Goal: Transaction & Acquisition: Purchase product/service

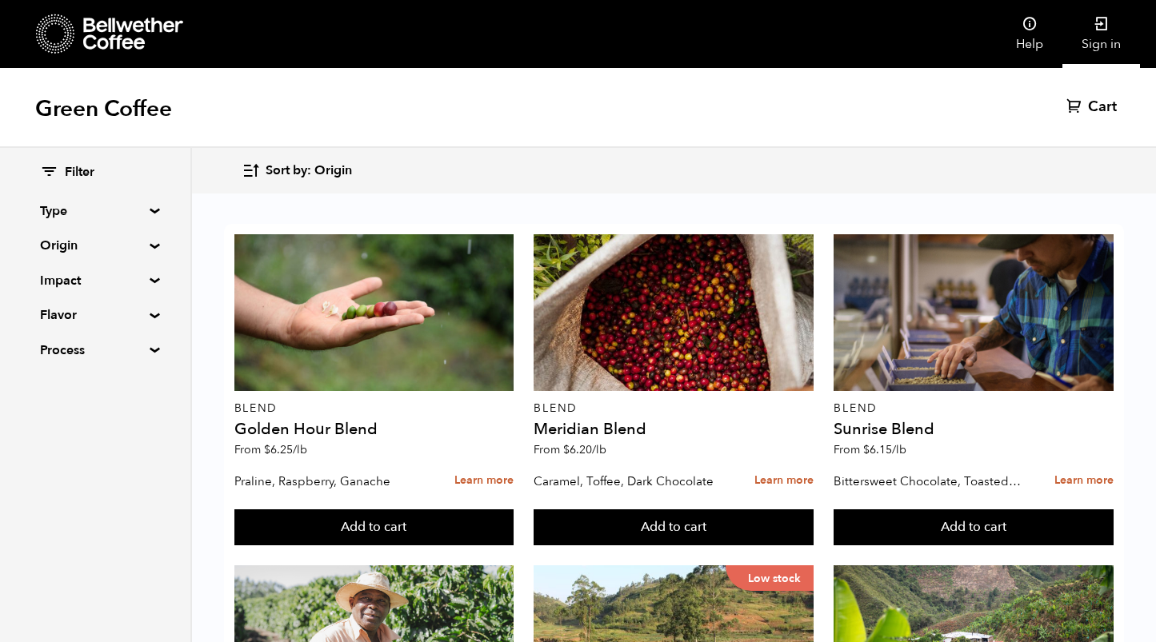
click at [1097, 32] on link "Sign in" at bounding box center [1101, 34] width 78 height 68
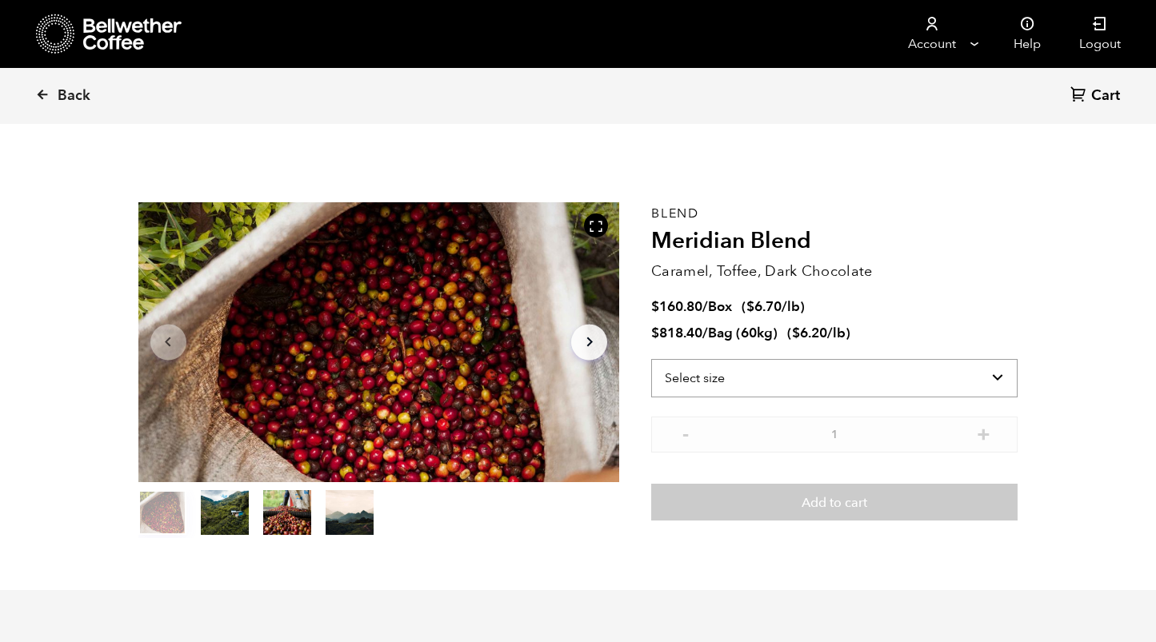
scroll to position [696, 852]
select select "bag-3"
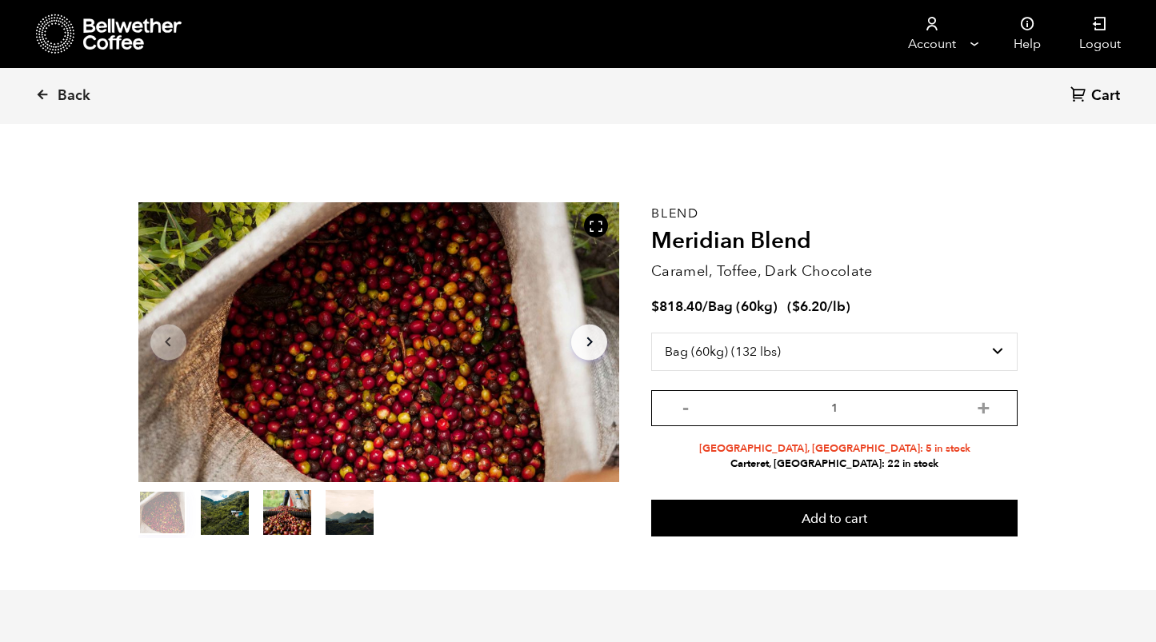
click at [974, 414] on input "1" at bounding box center [834, 408] width 366 height 36
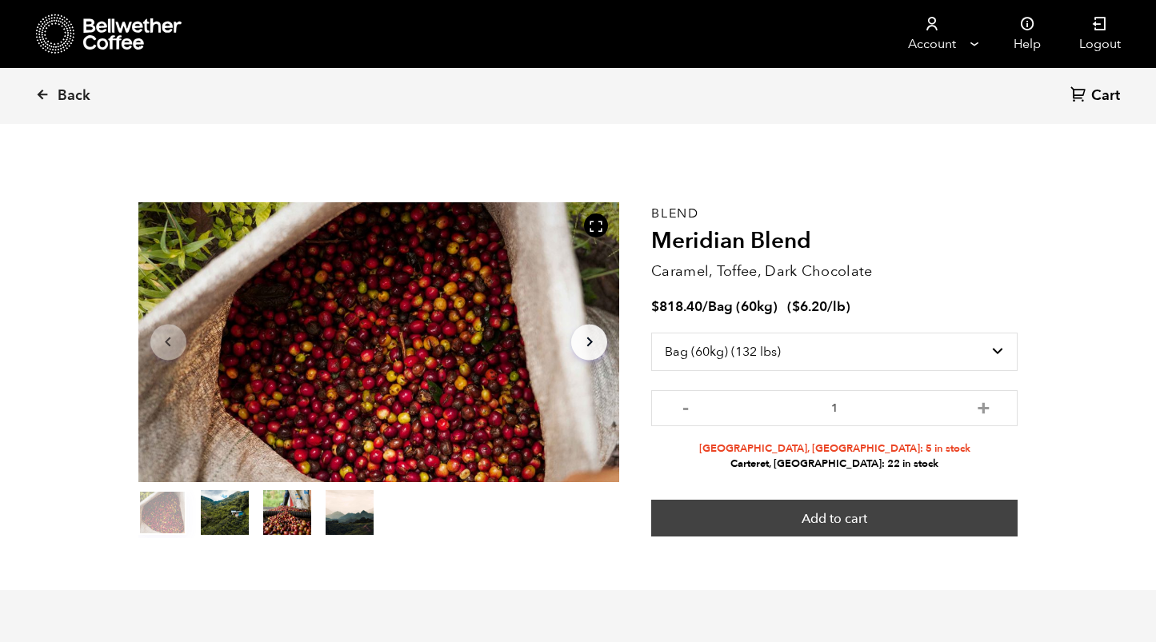
click at [875, 509] on button "Add to cart" at bounding box center [834, 518] width 366 height 37
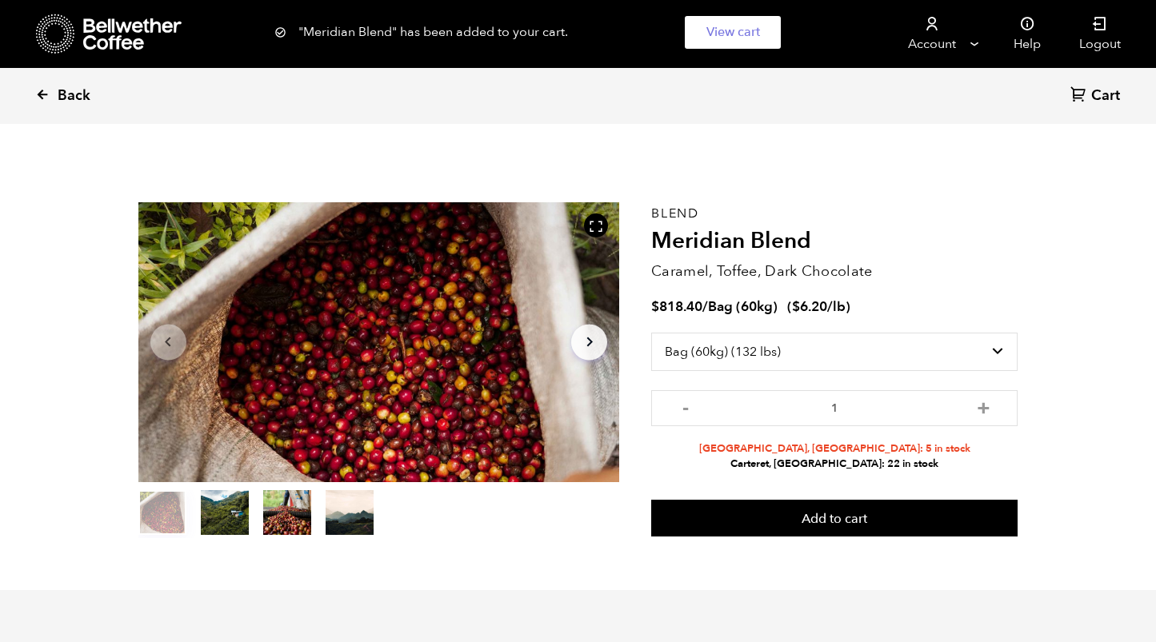
click at [42, 96] on icon at bounding box center [42, 94] width 14 height 14
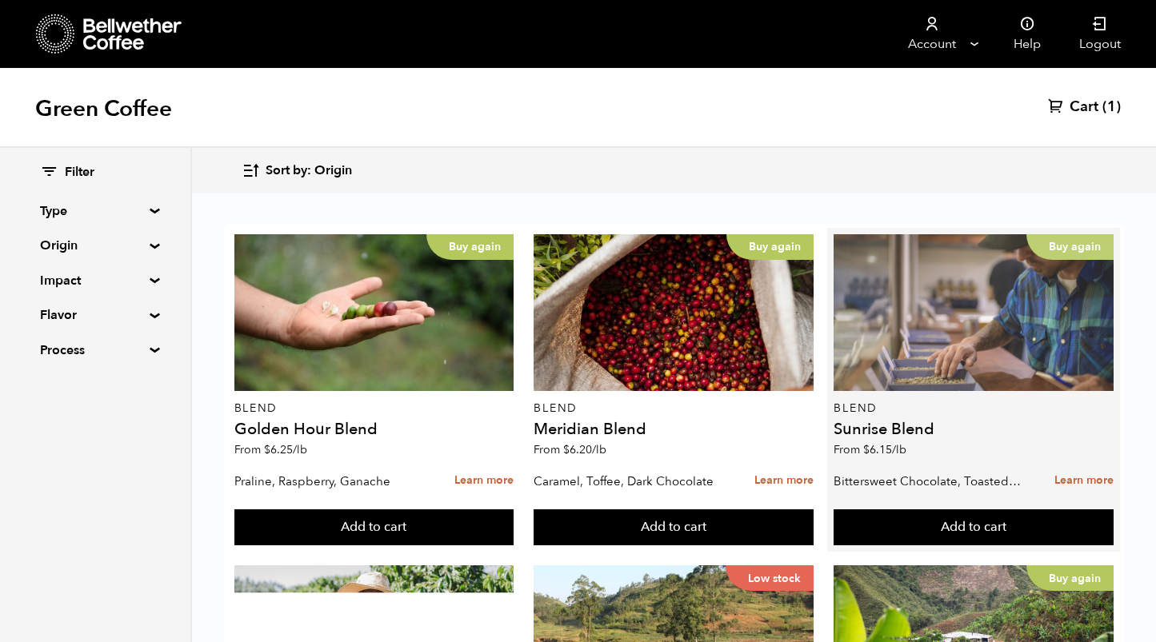
click at [968, 318] on div "Buy again" at bounding box center [973, 312] width 280 height 157
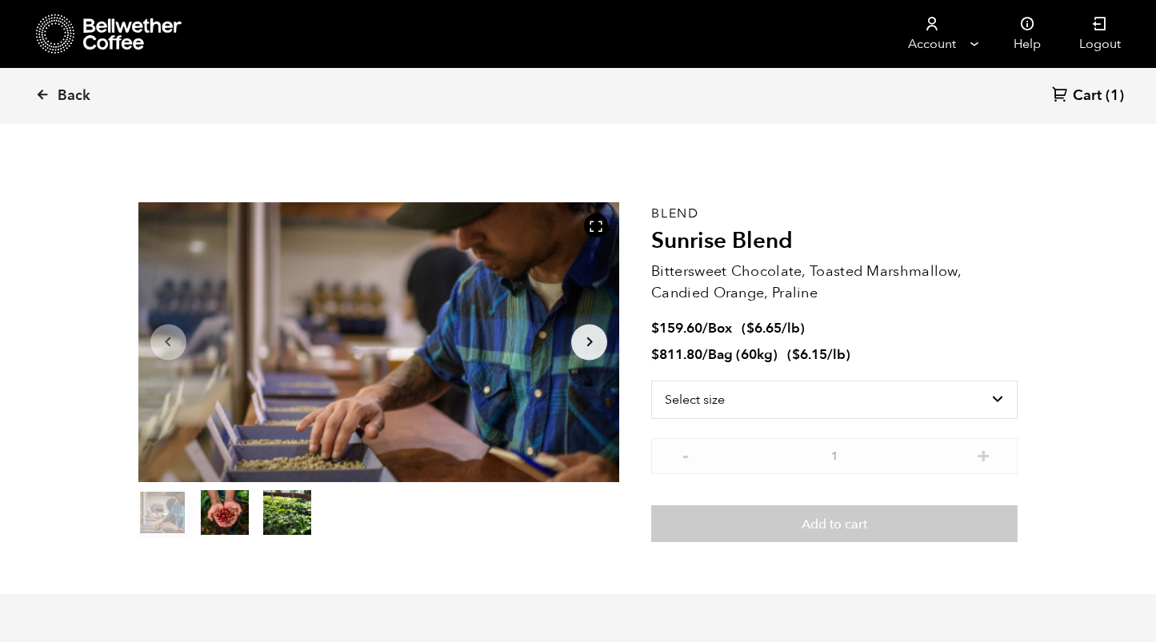
scroll to position [696, 852]
select select "bag-3"
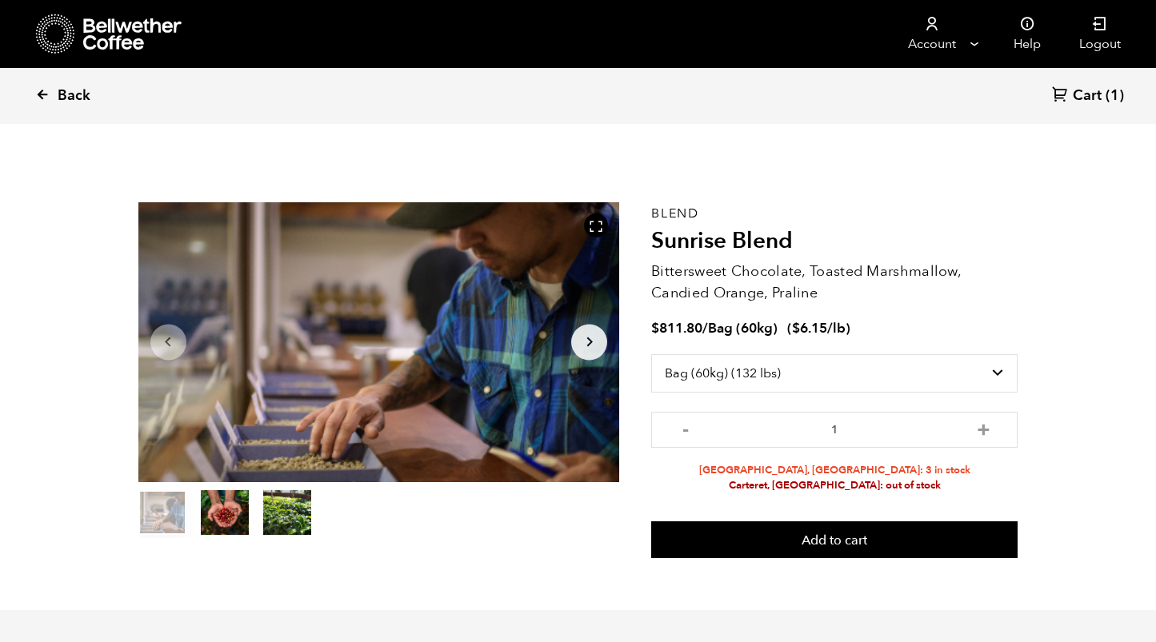
click at [50, 91] on link "Back" at bounding box center [84, 96] width 99 height 54
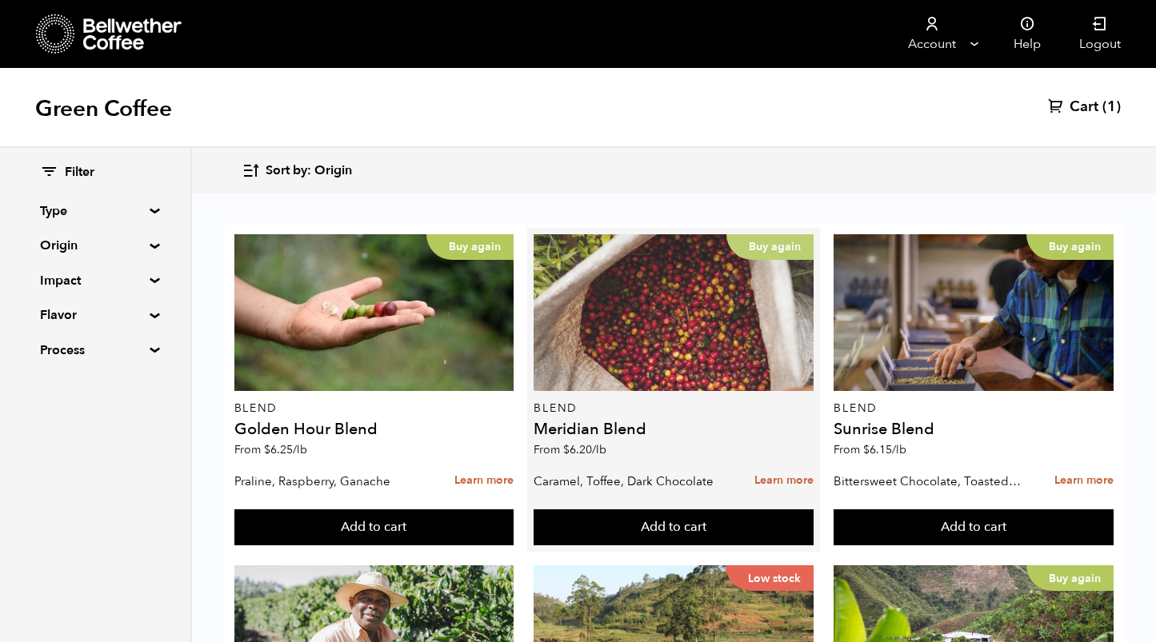
click at [680, 314] on div "Buy again" at bounding box center [673, 312] width 280 height 157
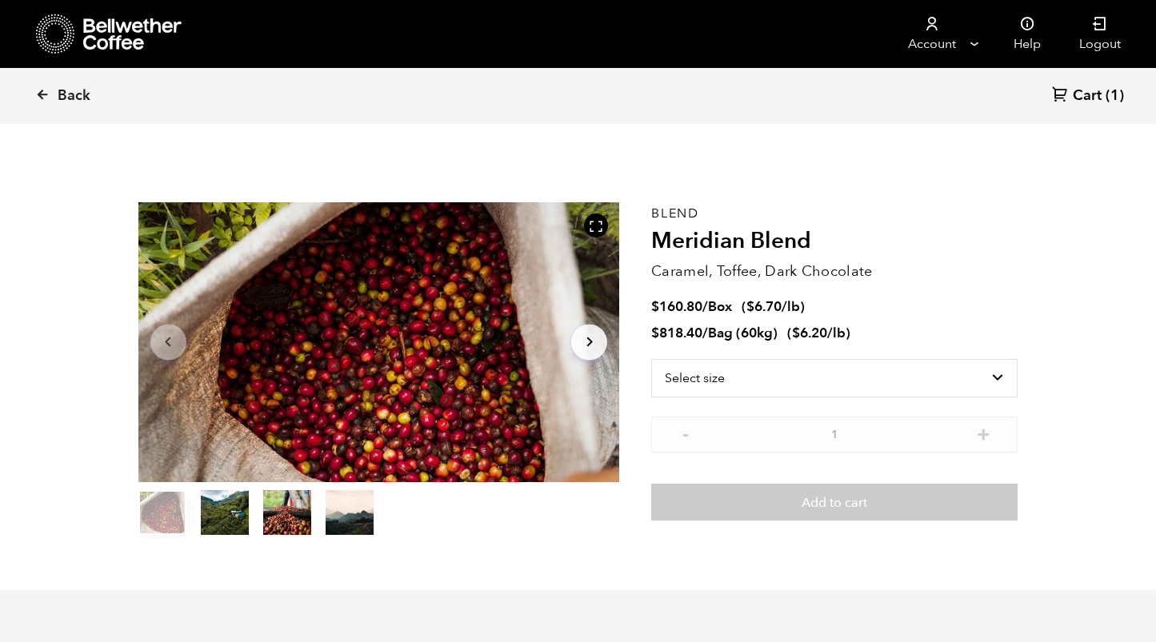
scroll to position [696, 852]
click at [42, 85] on link "Back" at bounding box center [84, 96] width 99 height 54
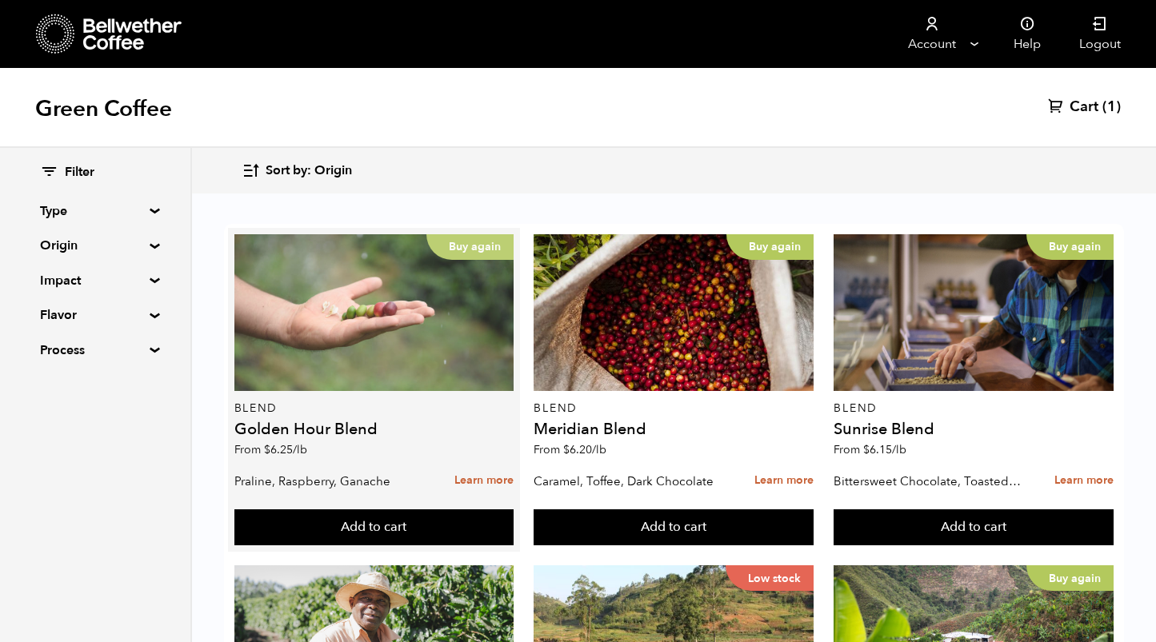
click at [424, 364] on div "Buy again" at bounding box center [374, 312] width 280 height 157
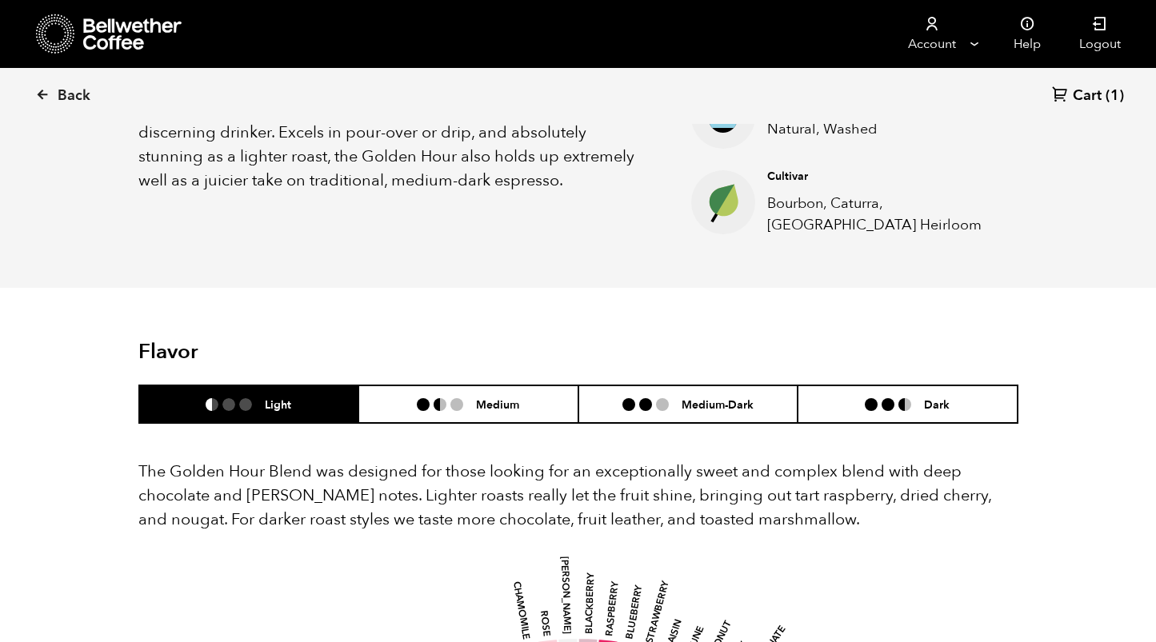
scroll to position [692, 0]
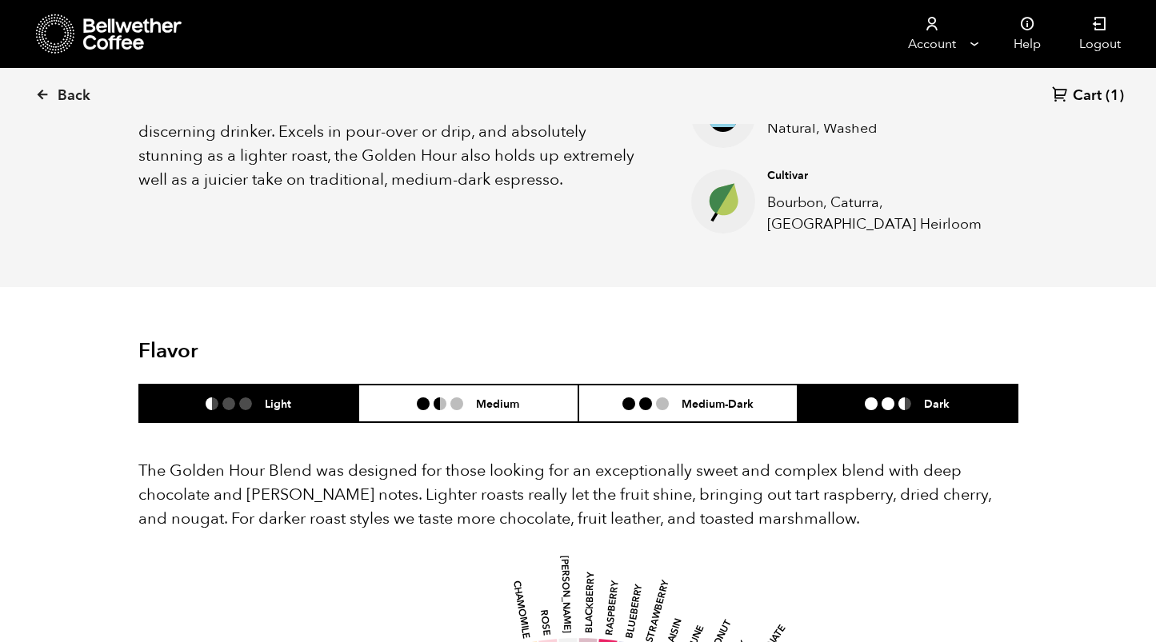
click at [890, 401] on li at bounding box center [887, 403] width 13 height 13
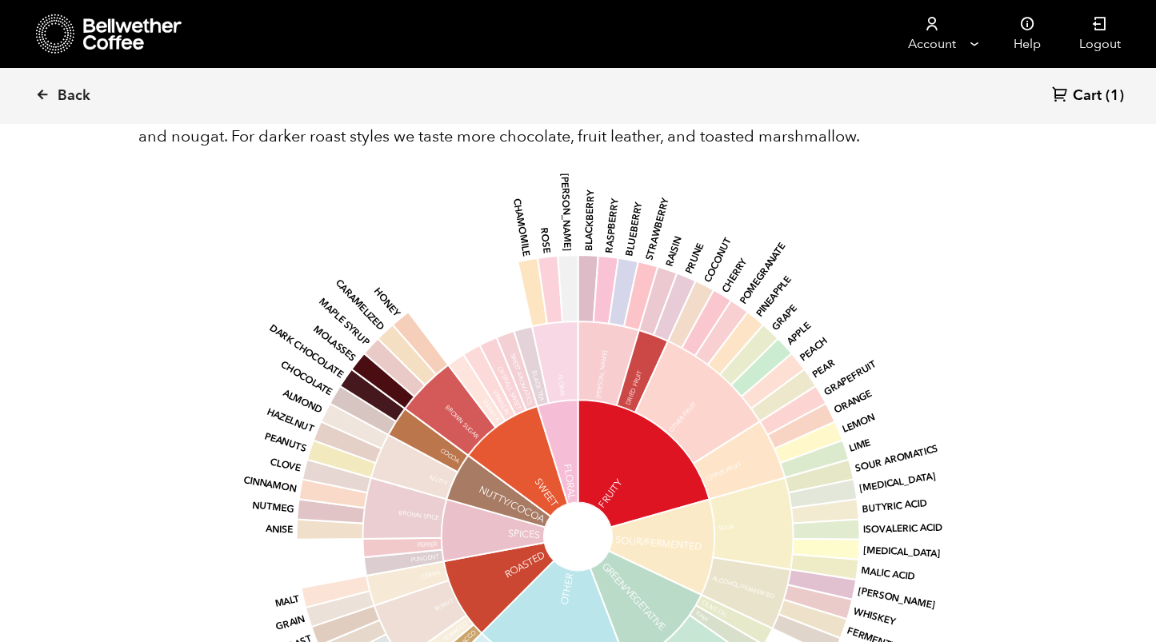
scroll to position [1078, 0]
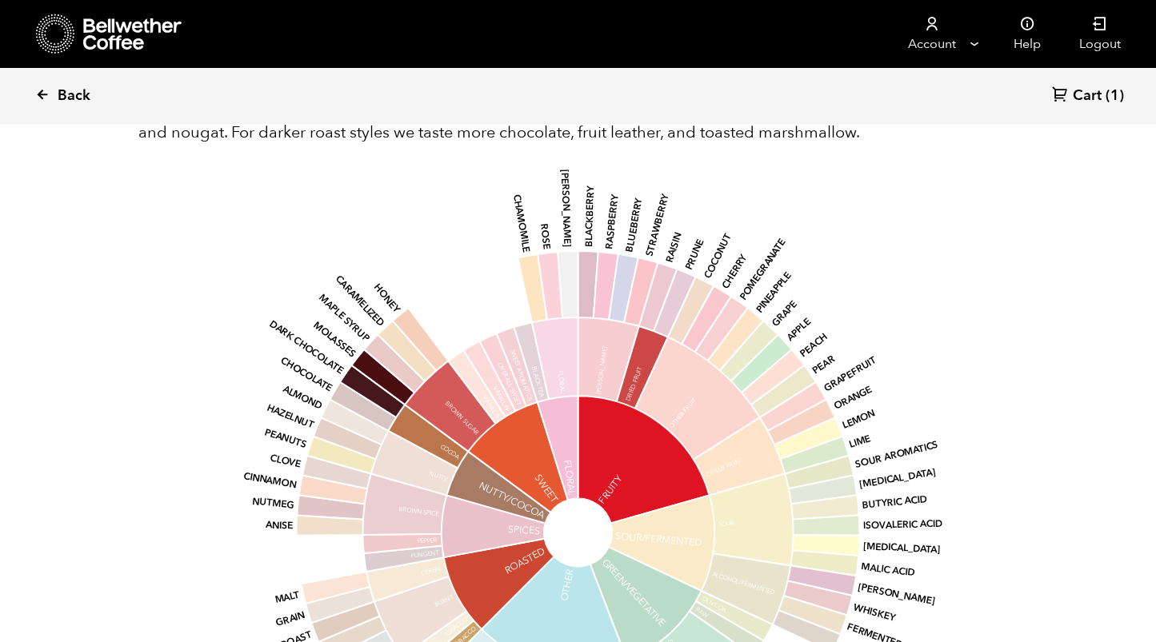
click at [59, 88] on span "Back" at bounding box center [74, 95] width 33 height 19
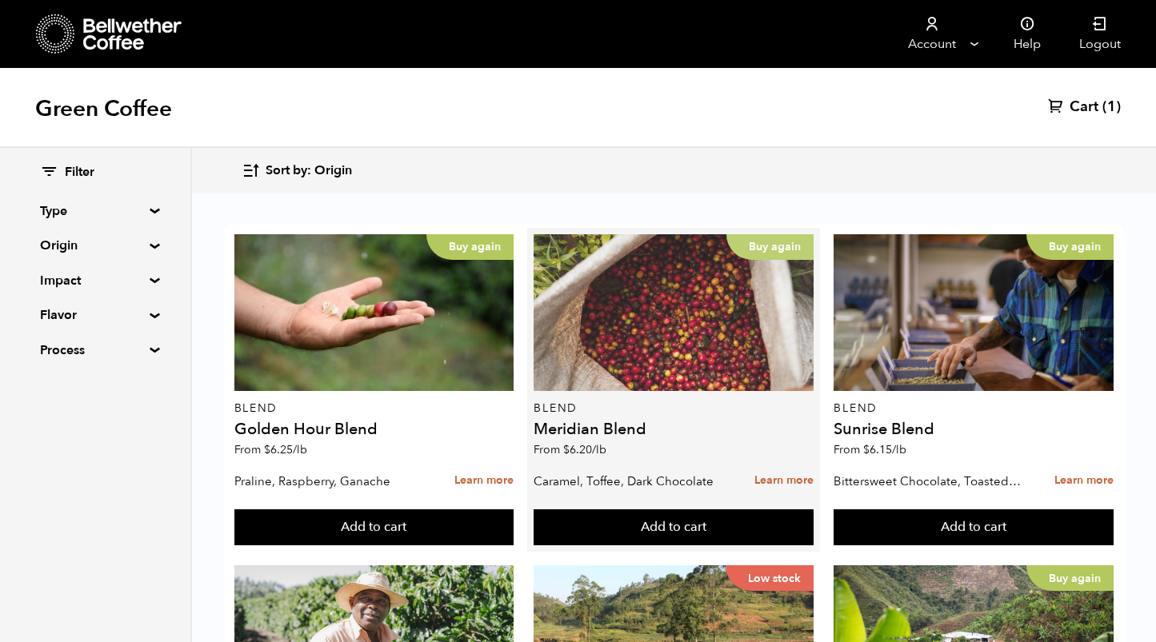
click at [773, 329] on div "Buy again" at bounding box center [673, 312] width 280 height 157
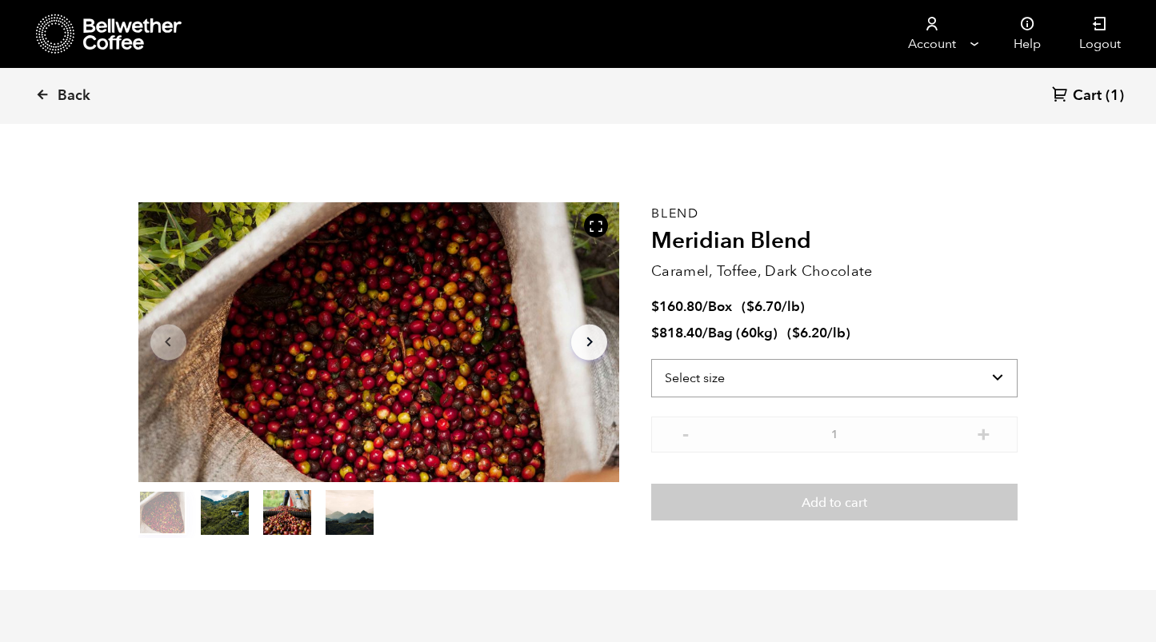
scroll to position [696, 852]
select select "bag-3"
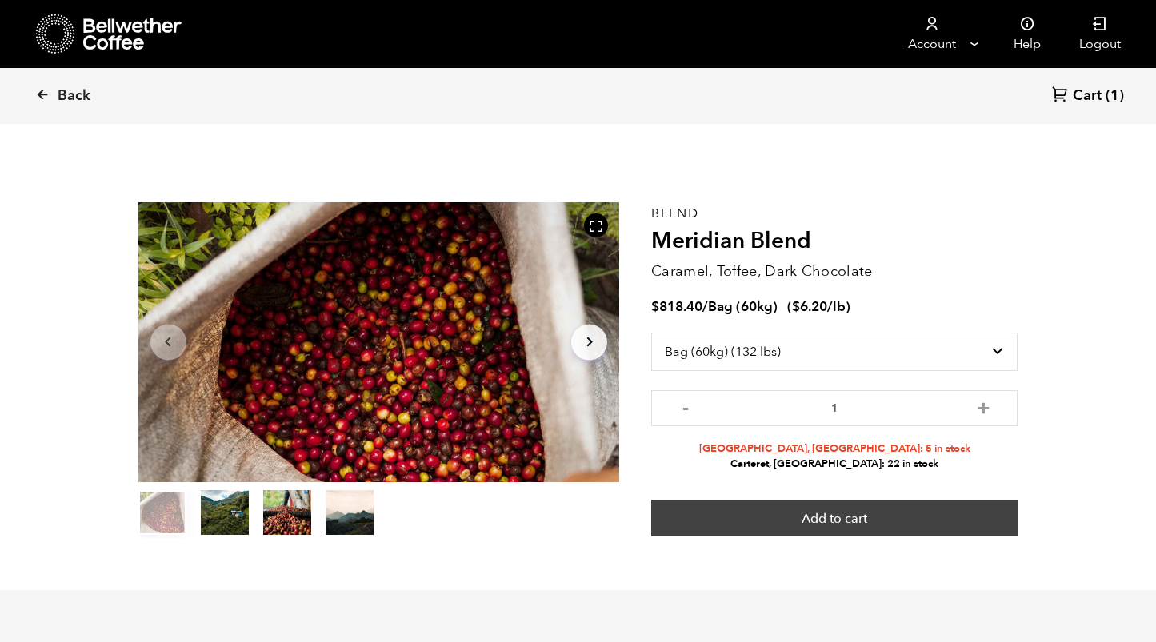
click at [809, 519] on button "Add to cart" at bounding box center [834, 518] width 366 height 37
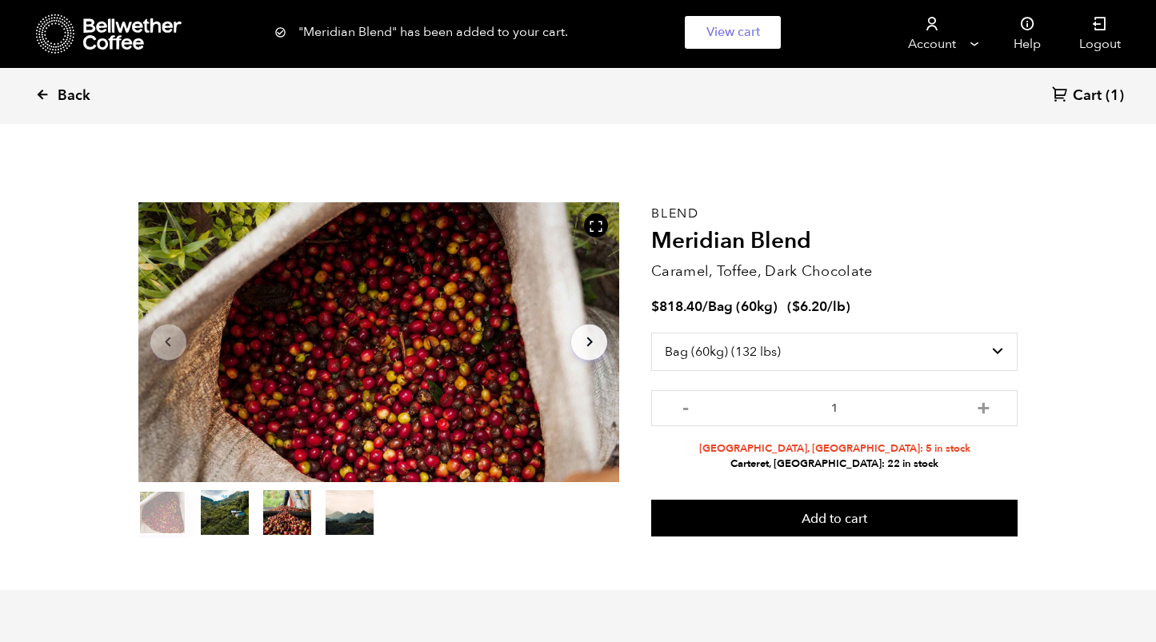
click at [64, 93] on span "Back" at bounding box center [74, 95] width 33 height 19
